Goal: Transaction & Acquisition: Purchase product/service

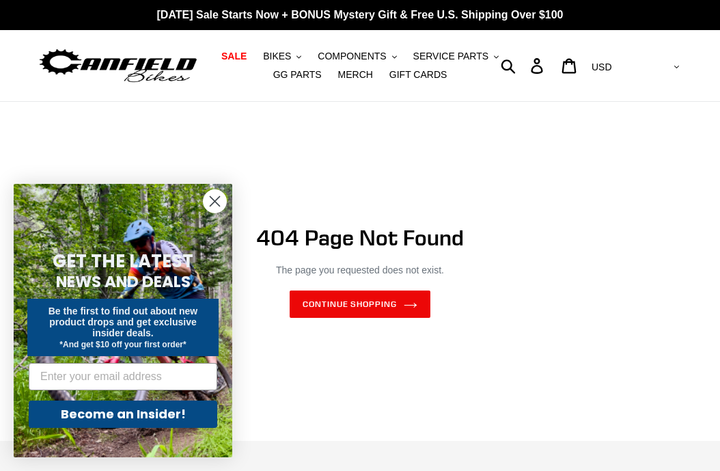
click at [286, 53] on span "BIKES" at bounding box center [277, 57] width 28 height 12
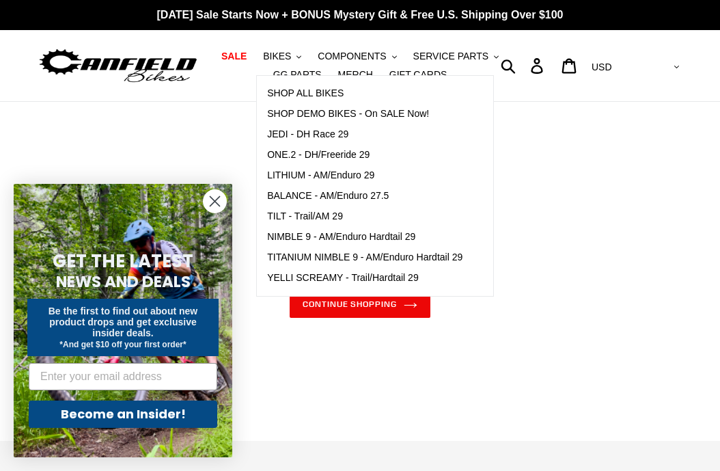
click at [405, 243] on span "NIMBLE 9 - AM/Enduro Hardtail 29" at bounding box center [341, 237] width 148 height 12
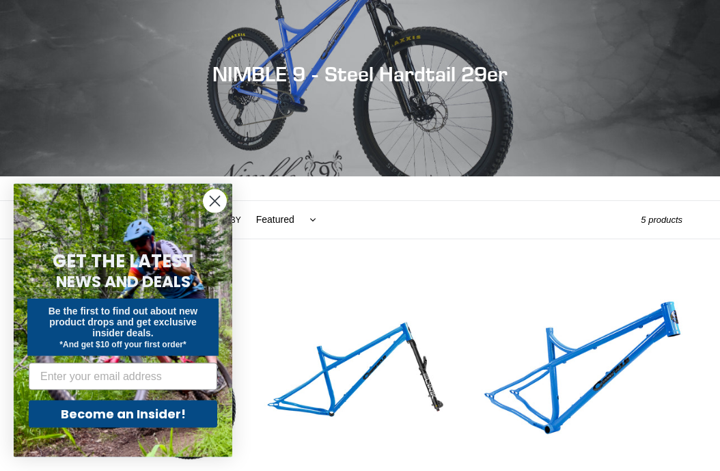
scroll to position [137, 0]
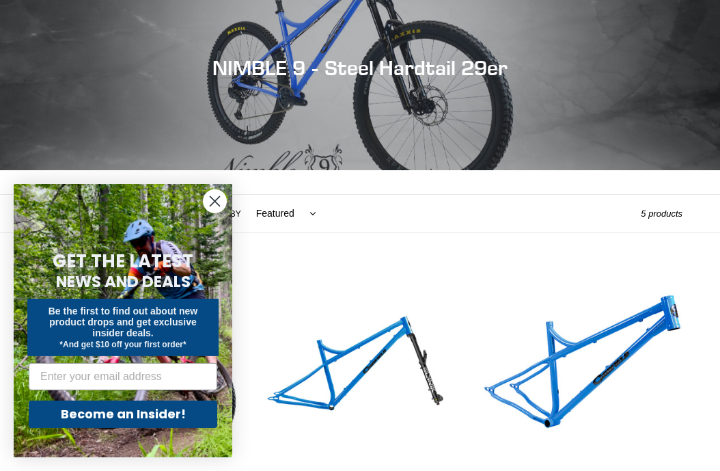
click at [215, 202] on icon "Close dialog" at bounding box center [216, 202] width 10 height 10
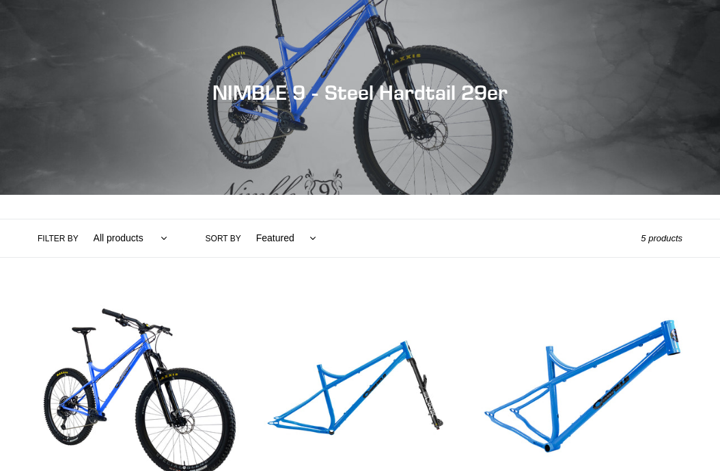
scroll to position [0, 0]
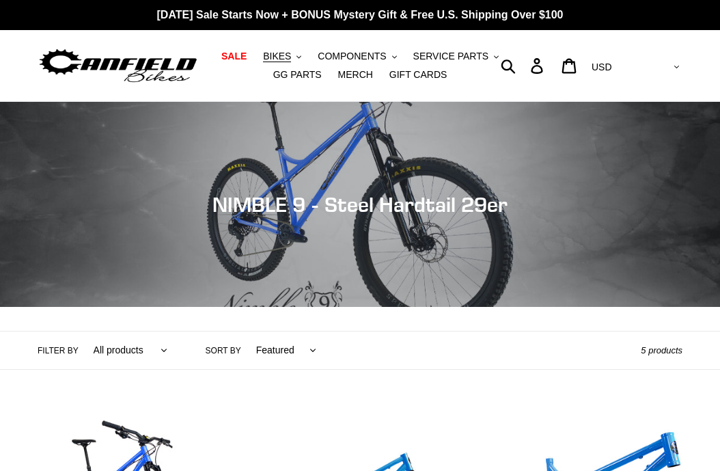
click at [287, 56] on span "BIKES" at bounding box center [277, 57] width 28 height 12
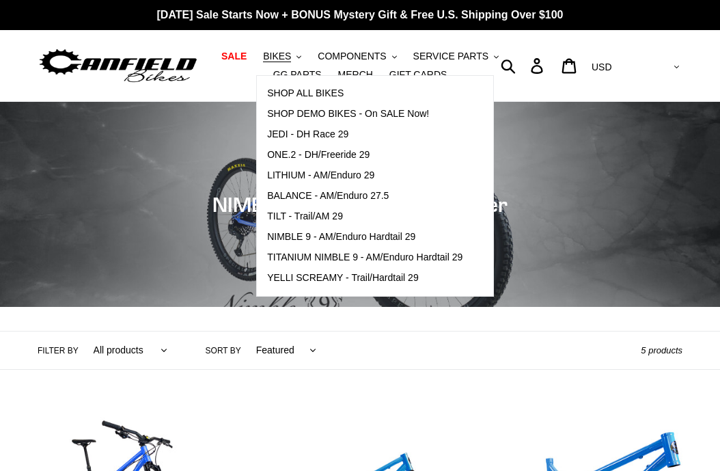
click at [328, 222] on span "TILT - Trail/AM 29" at bounding box center [305, 217] width 76 height 12
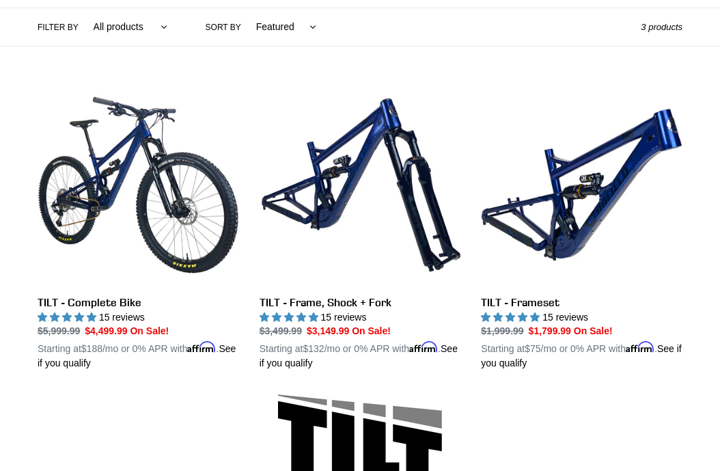
scroll to position [323, 0]
click at [582, 232] on link "TILT - Frameset" at bounding box center [582, 227] width 202 height 286
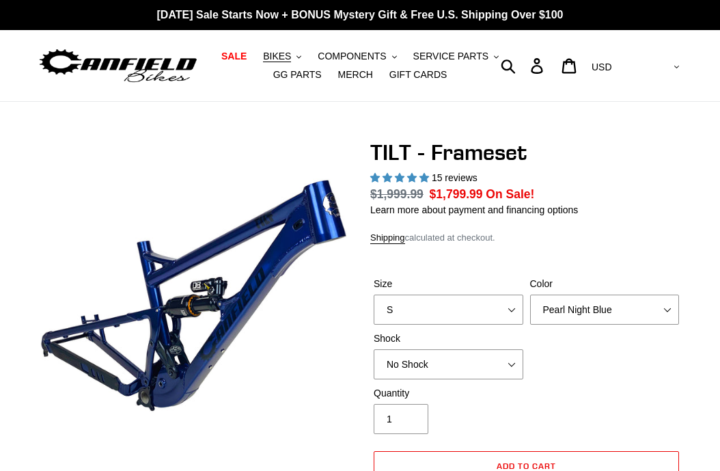
select select "highest-rating"
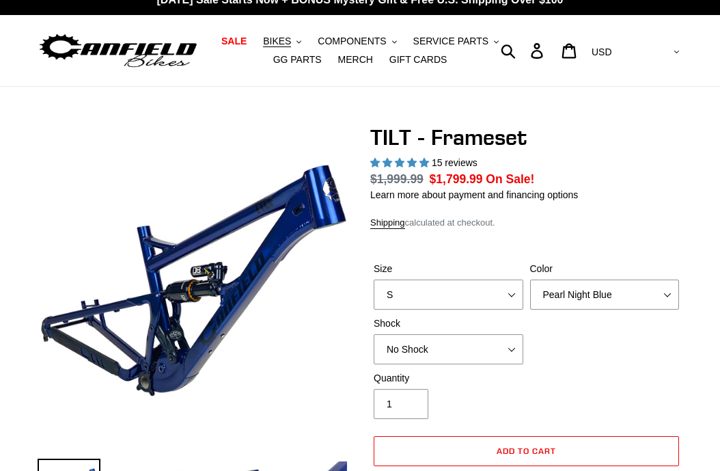
scroll to position [34, 0]
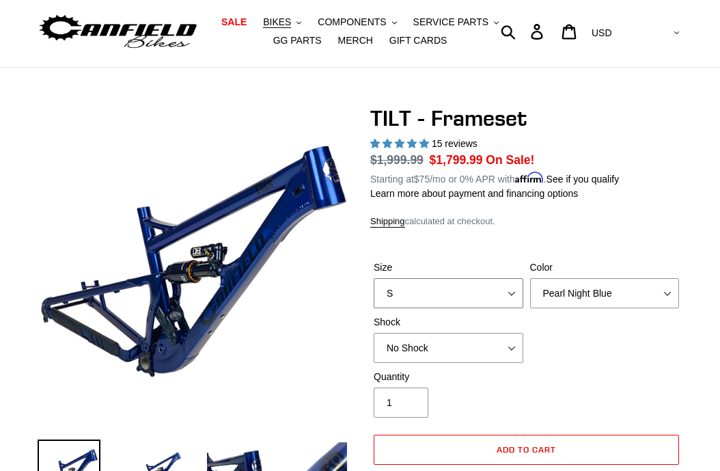
click at [467, 303] on select "S M L XL" at bounding box center [449, 293] width 150 height 30
select select "L"
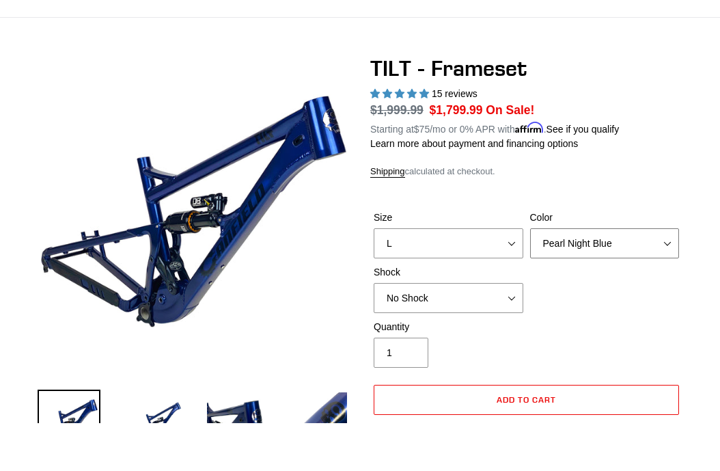
click at [628, 277] on select "Pearl Night Blue Stealth Silver" at bounding box center [605, 292] width 150 height 30
select select "Stealth Silver"
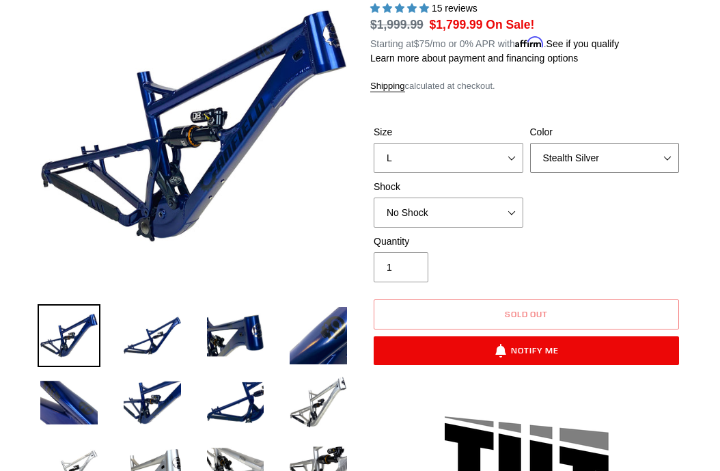
scroll to position [170, 0]
click at [327, 415] on img at bounding box center [318, 402] width 63 height 63
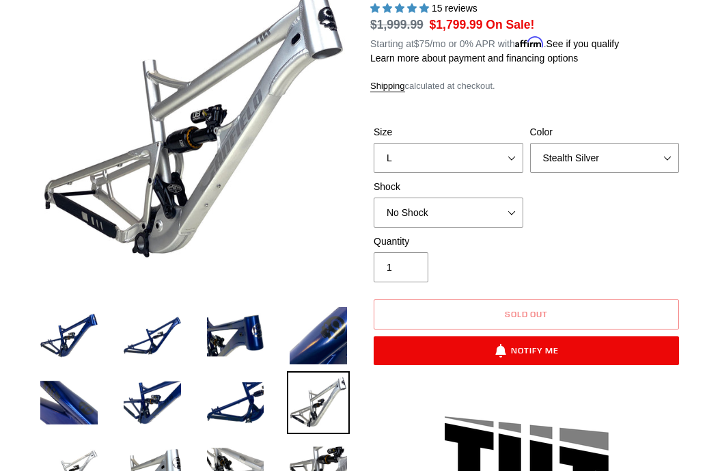
scroll to position [152, 0]
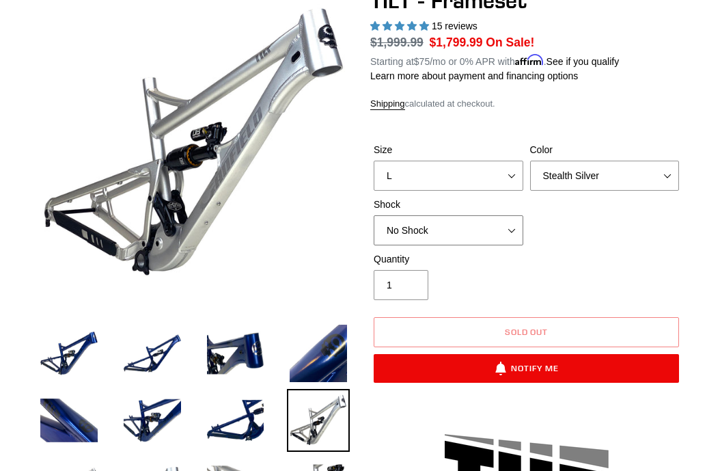
click at [482, 245] on select "No Shock Cane Creek DB Kitsuma Air RockShox Deluxe Ultimate Fox FLOAT X EXT Sto…" at bounding box center [449, 230] width 150 height 30
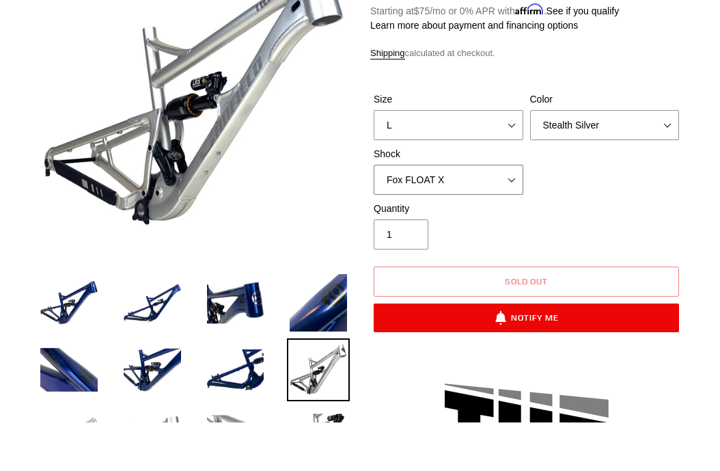
scroll to position [153, 0]
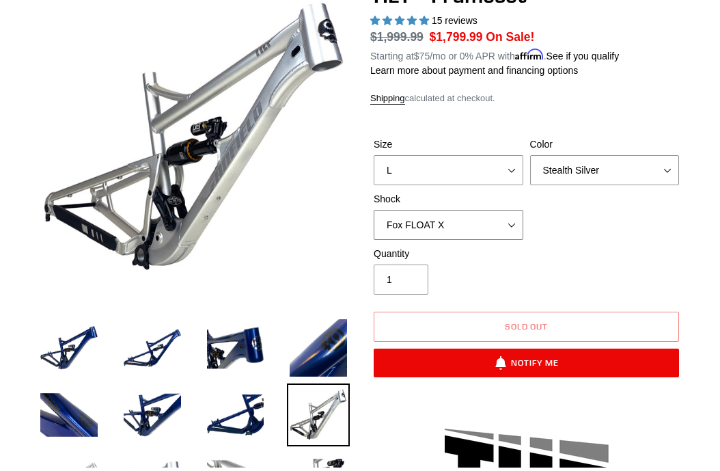
click at [496, 239] on select "No Shock Cane Creek DB Kitsuma Air RockShox Deluxe Ultimate Fox FLOAT X EXT Sto…" at bounding box center [449, 229] width 150 height 30
select select "Cane Creek DB Kitsuma Air"
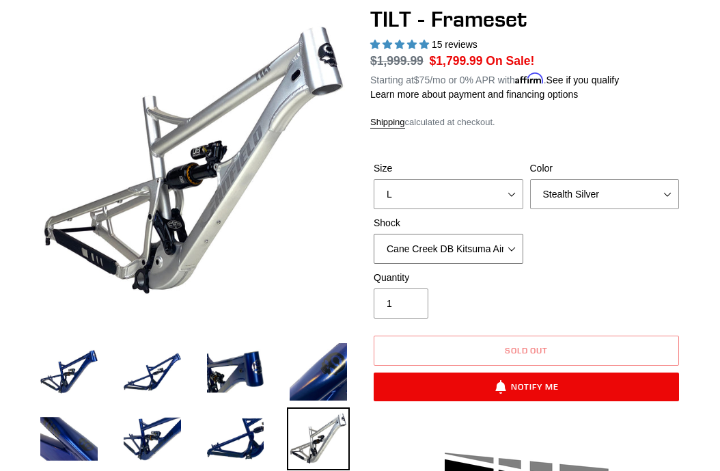
click at [507, 258] on select "No Shock Cane Creek DB Kitsuma Air RockShox Deluxe Ultimate Fox FLOAT X EXT Sto…" at bounding box center [449, 249] width 150 height 30
click at [605, 208] on select "Pearl Night Blue Stealth Silver" at bounding box center [605, 194] width 150 height 30
select select "Pearl Night Blue"
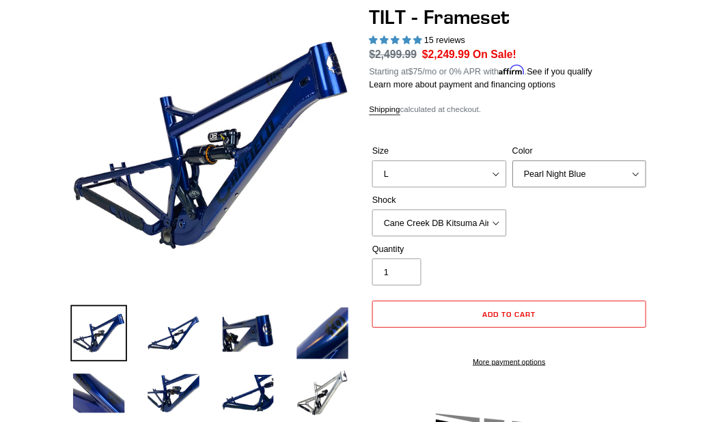
scroll to position [135, 0]
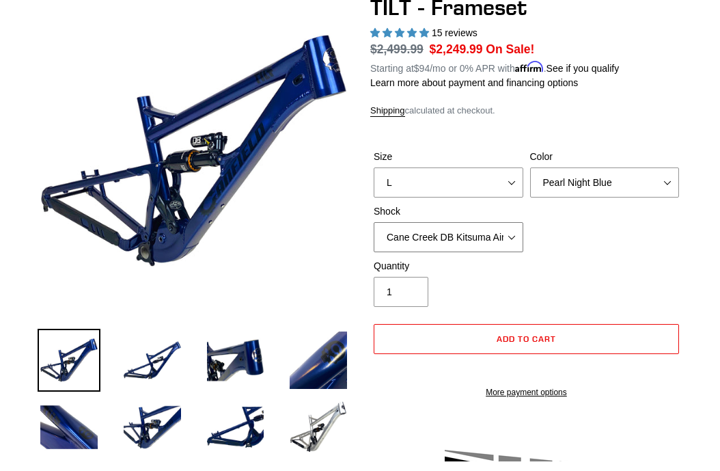
click at [494, 254] on select "No Shock Cane Creek DB Kitsuma Air RockShox Deluxe Ultimate Fox FLOAT X EXT Sto…" at bounding box center [449, 247] width 150 height 30
click at [487, 252] on select "No Shock Cane Creek DB Kitsuma Air RockShox Deluxe Ultimate Fox FLOAT X EXT Sto…" at bounding box center [449, 247] width 150 height 30
click at [494, 247] on select "No Shock Cane Creek DB Kitsuma Air RockShox Deluxe Ultimate Fox FLOAT X EXT Sto…" at bounding box center [449, 247] width 150 height 30
select select "EXT Storia Lok V3"
click at [490, 254] on select "No Shock Cane Creek DB Kitsuma Air RockShox Deluxe Ultimate Fox FLOAT X EXT Sto…" at bounding box center [449, 247] width 150 height 30
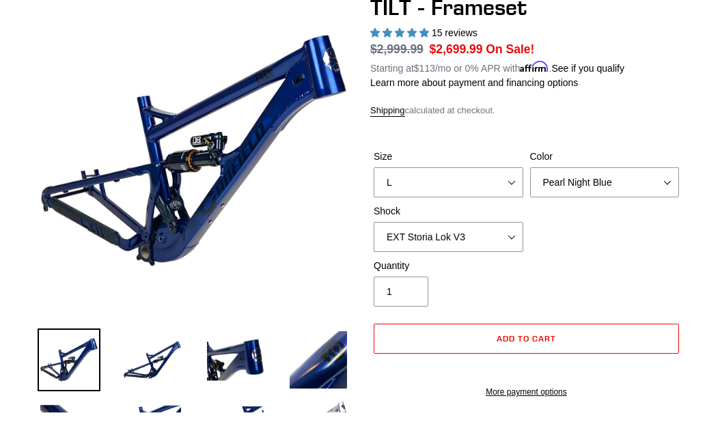
scroll to position [145, 0]
